Goal: Navigation & Orientation: Find specific page/section

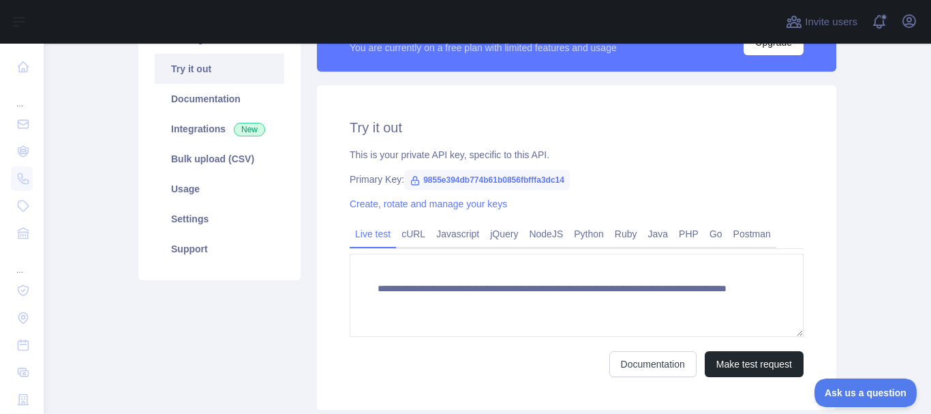
scroll to position [205, 0]
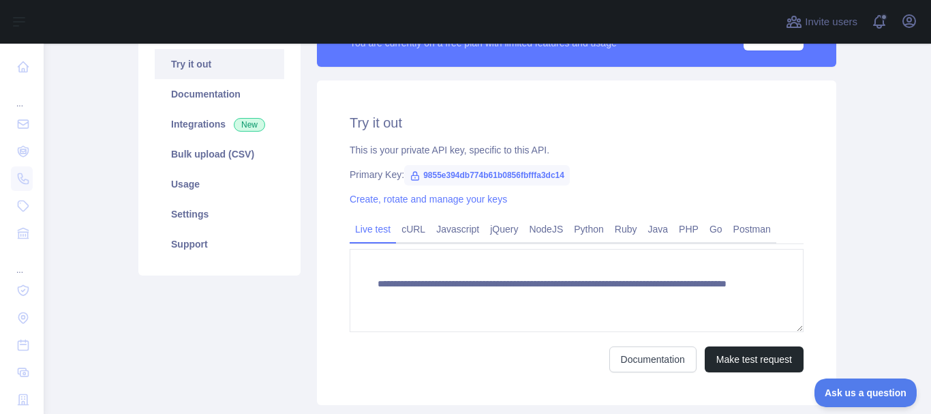
click at [228, 311] on div "Pricing Try it out Documentation Integrations New Bulk upload (CSV) Usage Setti…" at bounding box center [219, 204] width 179 height 402
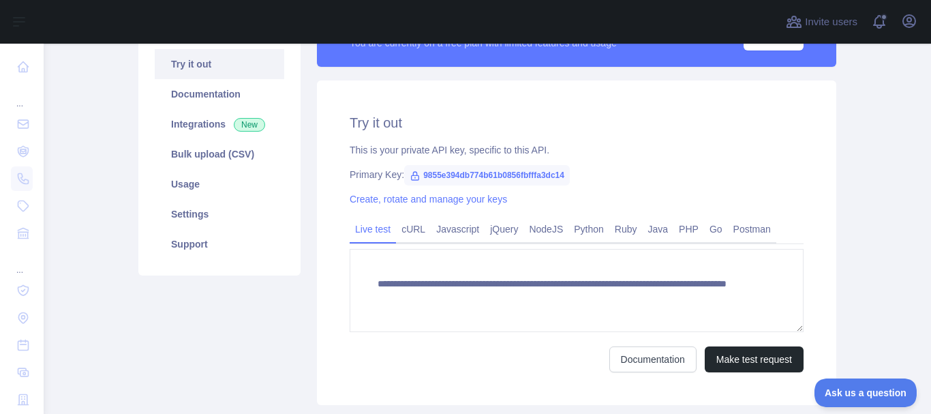
click at [228, 311] on div "Pricing Try it out Documentation Integrations New Bulk upload (CSV) Usage Setti…" at bounding box center [219, 204] width 179 height 402
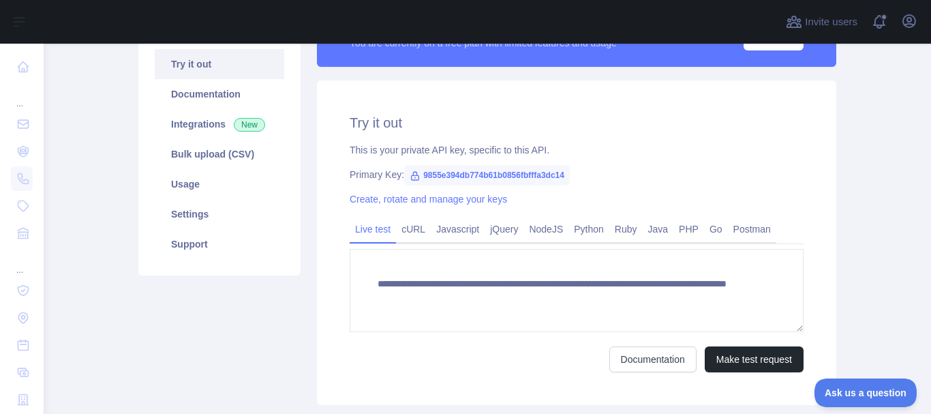
click at [228, 311] on div "Pricing Try it out Documentation Integrations New Bulk upload (CSV) Usage Setti…" at bounding box center [219, 204] width 179 height 402
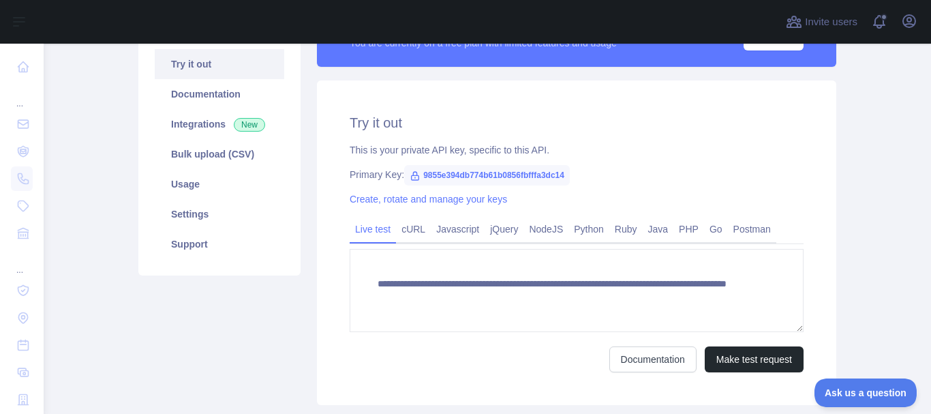
click at [228, 311] on div "Pricing Try it out Documentation Integrations New Bulk upload (CSV) Usage Setti…" at bounding box center [219, 204] width 179 height 402
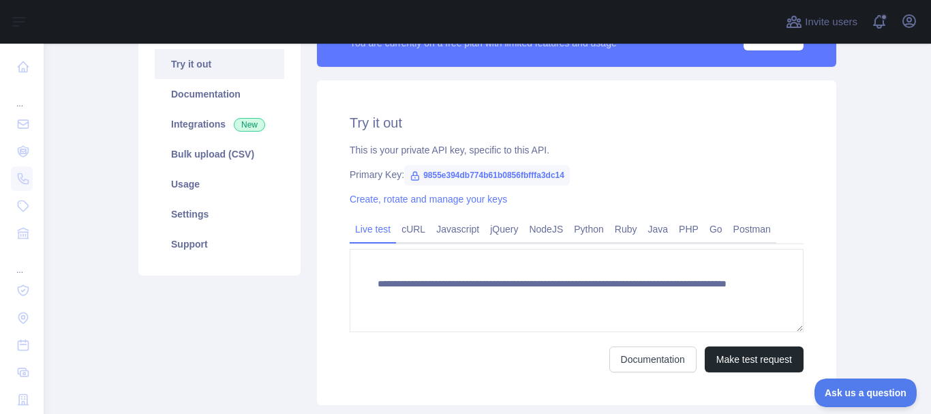
click at [228, 311] on div "Pricing Try it out Documentation Integrations New Bulk upload (CSV) Usage Setti…" at bounding box center [219, 204] width 179 height 402
